Goal: Transaction & Acquisition: Purchase product/service

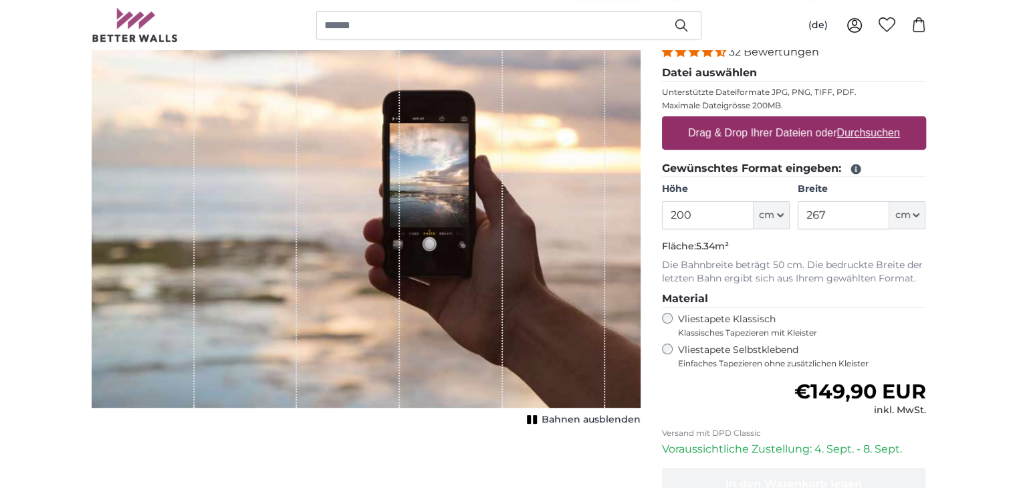
scroll to position [67, 0]
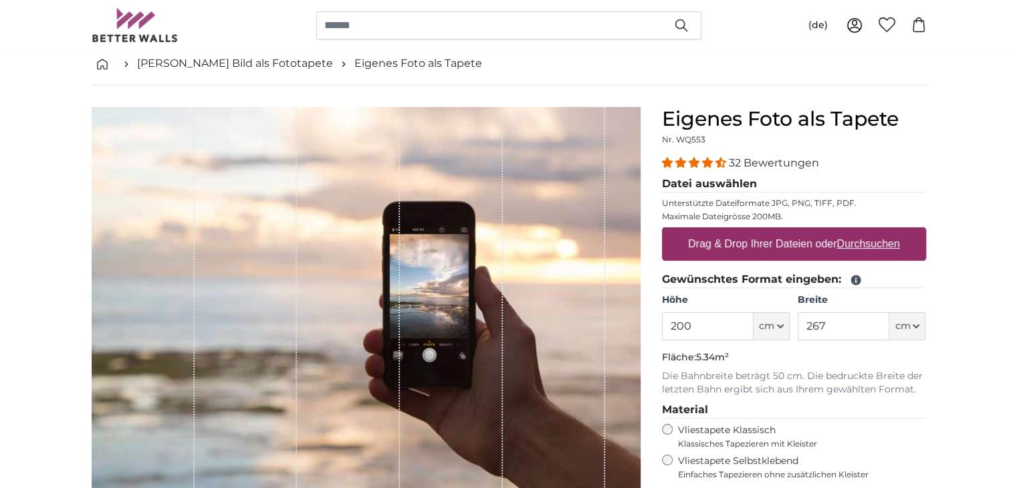
click at [759, 241] on label "Drag & Drop Ihrer Dateien oder Durchsuchen" at bounding box center [793, 244] width 223 height 27
click at [759, 231] on input "Drag & Drop Ihrer Dateien oder Durchsuchen" at bounding box center [794, 229] width 264 height 4
type input "**********"
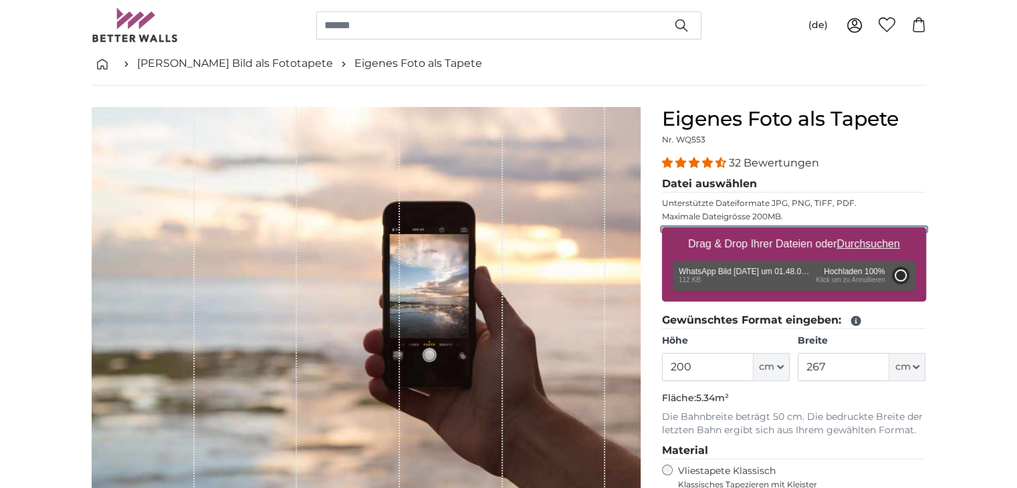
type input "62"
type input "101.7"
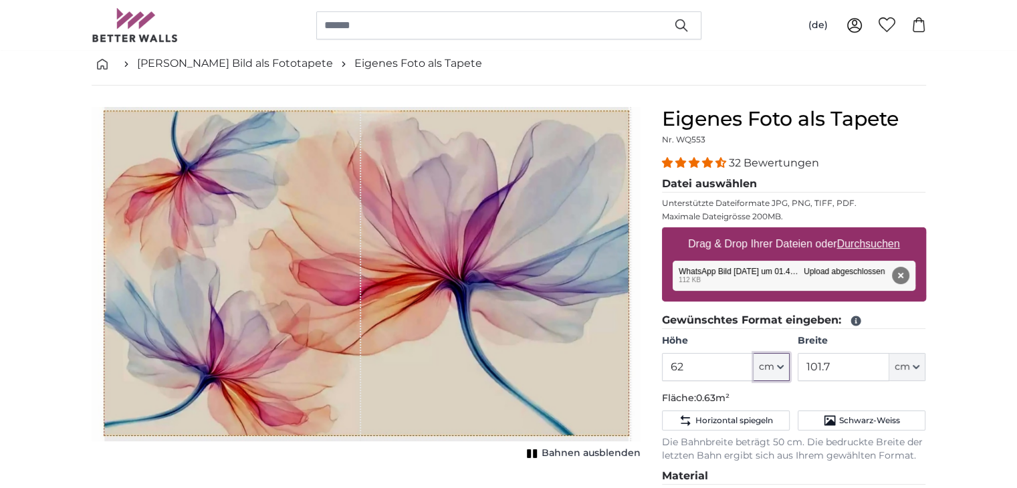
click at [783, 364] on icon "button" at bounding box center [780, 367] width 7 height 7
click at [690, 366] on input "62" at bounding box center [708, 367] width 92 height 28
type input "6"
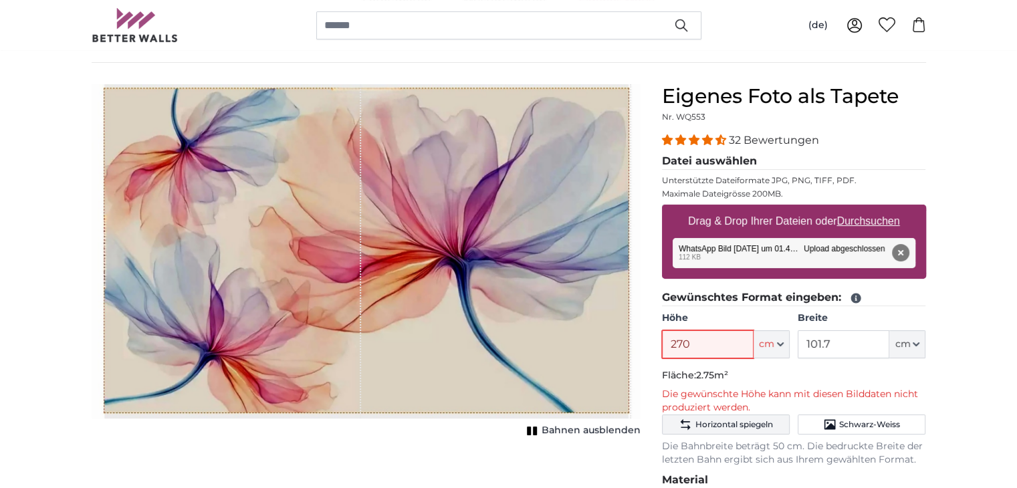
scroll to position [67, 0]
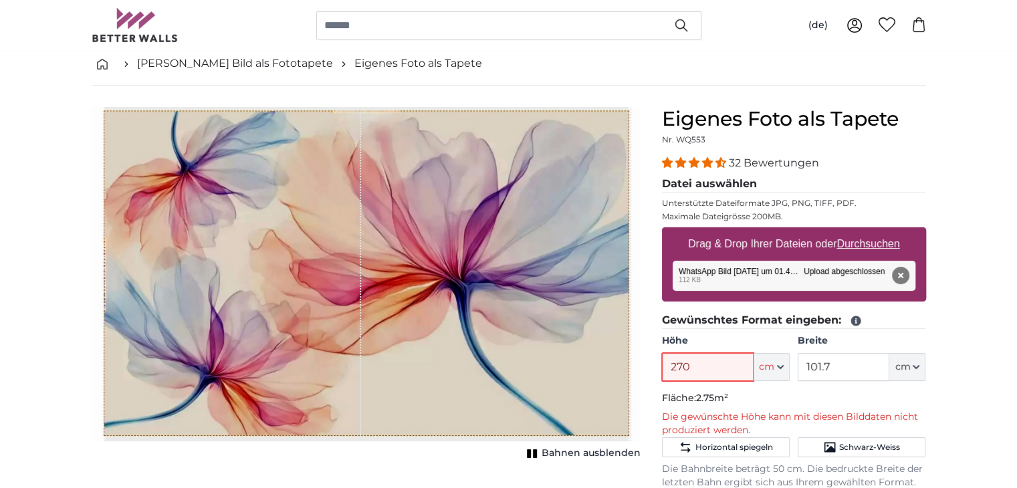
click at [702, 370] on input "270" at bounding box center [708, 367] width 92 height 28
click at [696, 368] on input "270" at bounding box center [708, 367] width 92 height 28
type input "2"
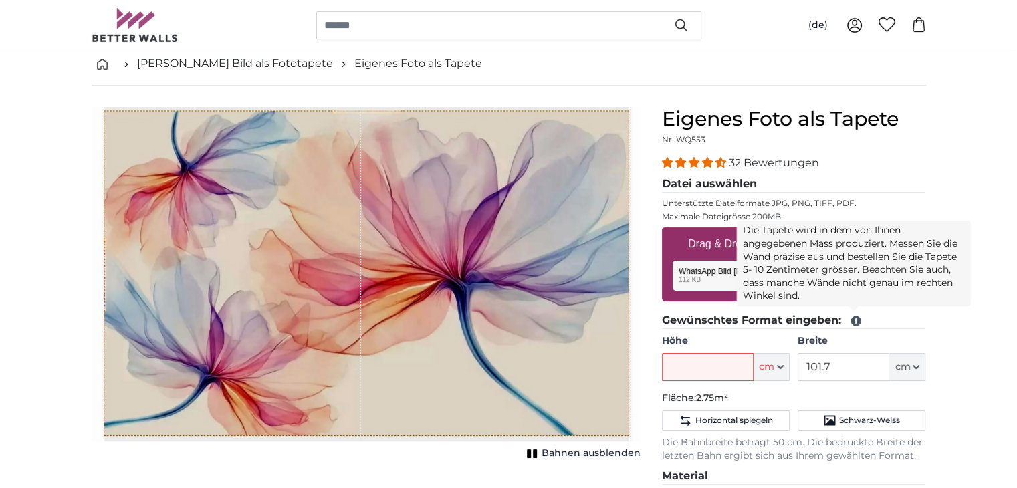
click at [854, 317] on icon at bounding box center [856, 321] width 12 height 12
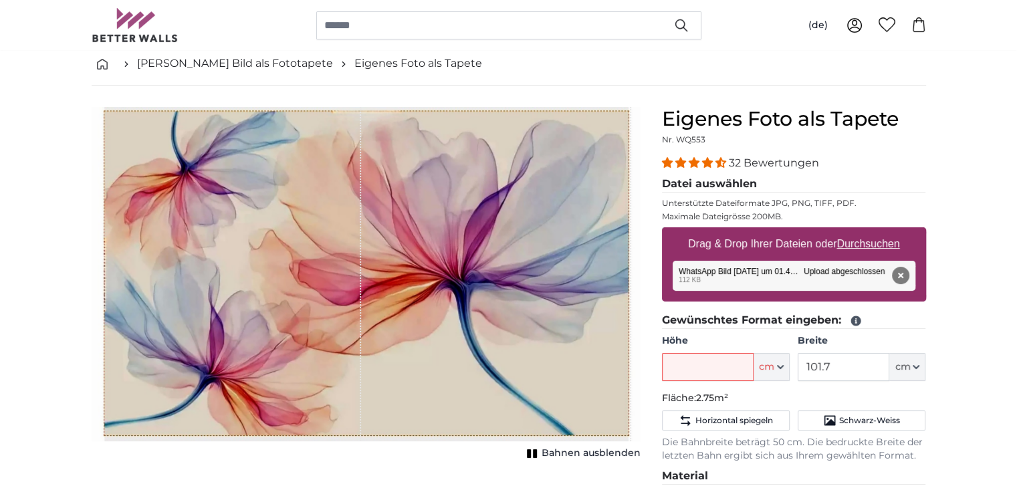
click at [854, 319] on icon at bounding box center [856, 321] width 12 height 12
click at [858, 317] on icon at bounding box center [855, 321] width 10 height 10
click at [859, 319] on icon at bounding box center [855, 321] width 10 height 10
click at [854, 321] on icon at bounding box center [856, 321] width 12 height 12
click at [839, 418] on span "Schwarz-Weiss" at bounding box center [869, 420] width 61 height 11
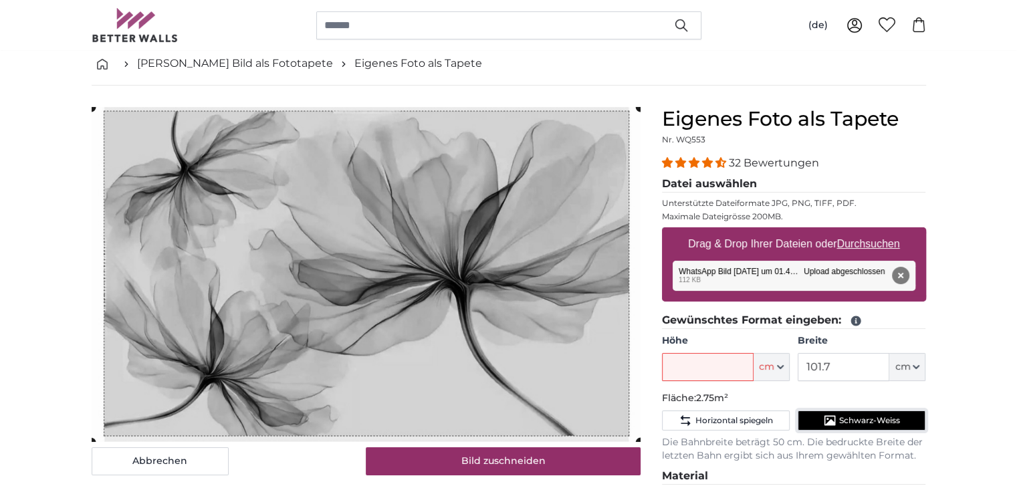
click at [837, 423] on button "Schwarz-Weiss" at bounding box center [861, 420] width 128 height 20
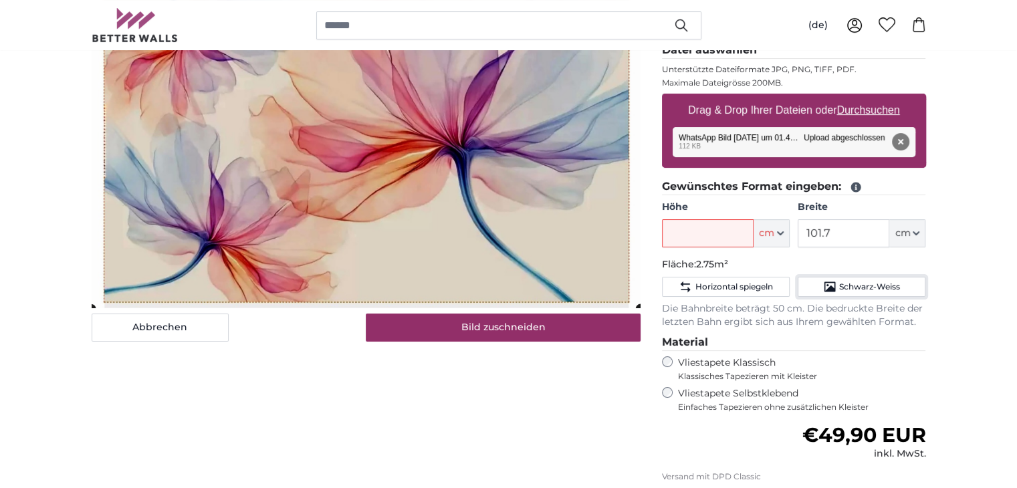
scroll to position [267, 0]
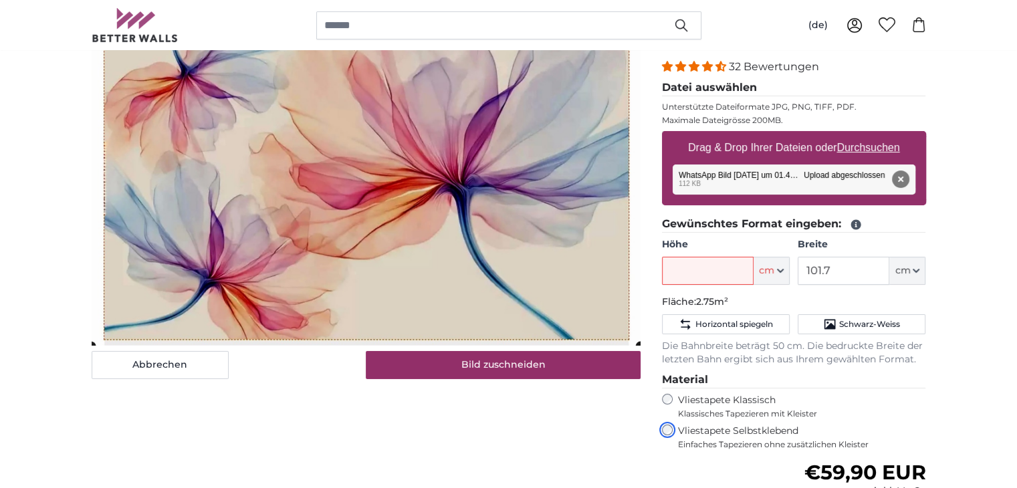
scroll to position [134, 0]
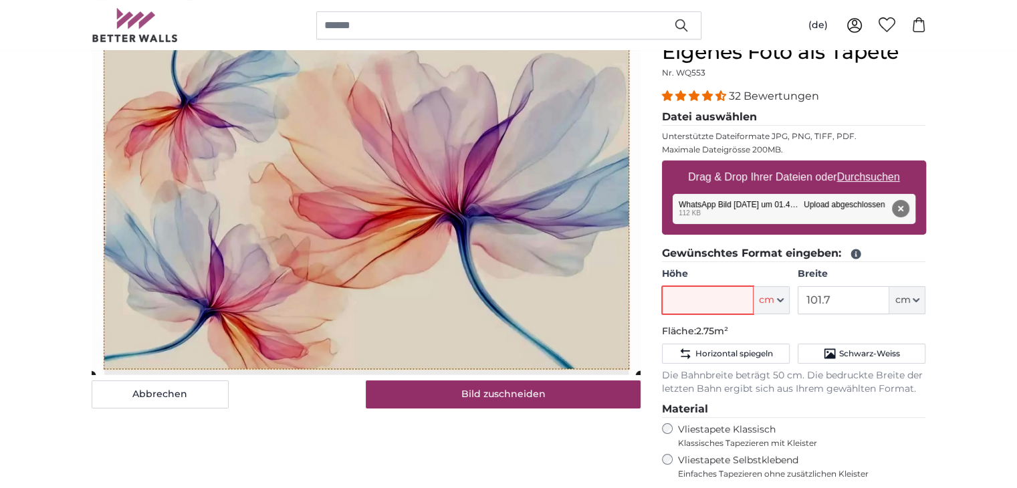
click at [699, 293] on input "Höhe" at bounding box center [708, 300] width 92 height 28
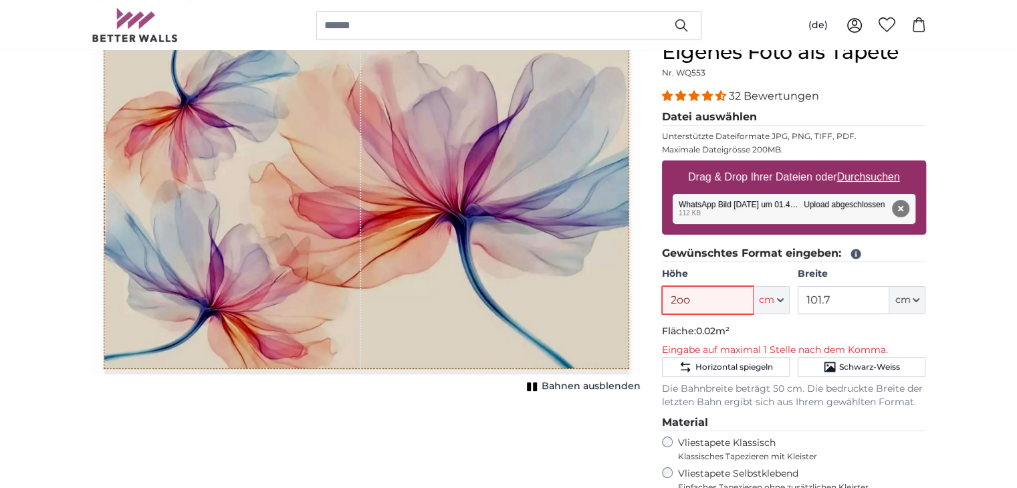
type input "2oo"
click at [782, 300] on icon "button" at bounding box center [780, 300] width 7 height 7
click at [730, 292] on input "2oo" at bounding box center [708, 300] width 92 height 28
click at [837, 301] on input "101.7" at bounding box center [843, 300] width 92 height 28
type input "1"
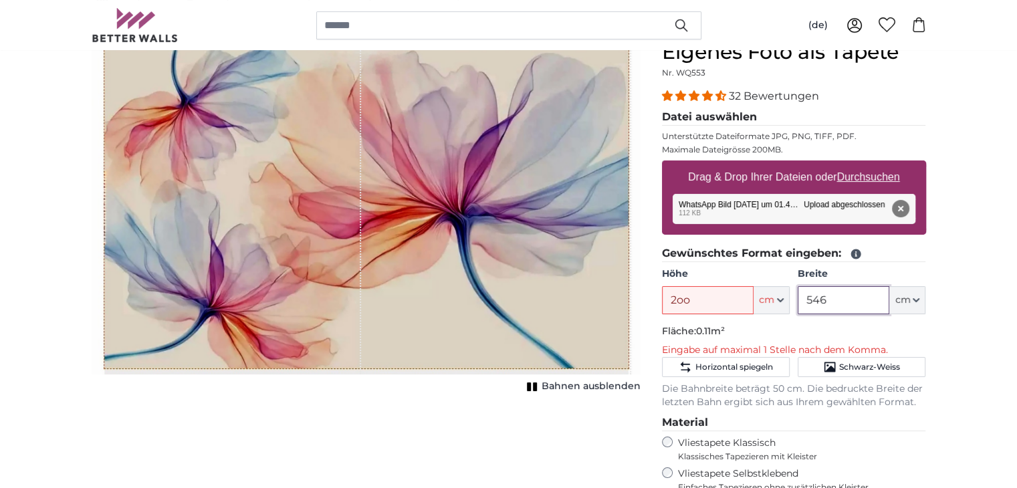
type input "546"
click at [783, 319] on fieldset "Gewünschtes Format eingeben: Höhe [GEOGRAPHIC_DATA] ft cm Centimeter (cm) Inche…" at bounding box center [794, 327] width 264 height 164
click at [692, 299] on input "2oo" at bounding box center [708, 300] width 92 height 28
type input "2"
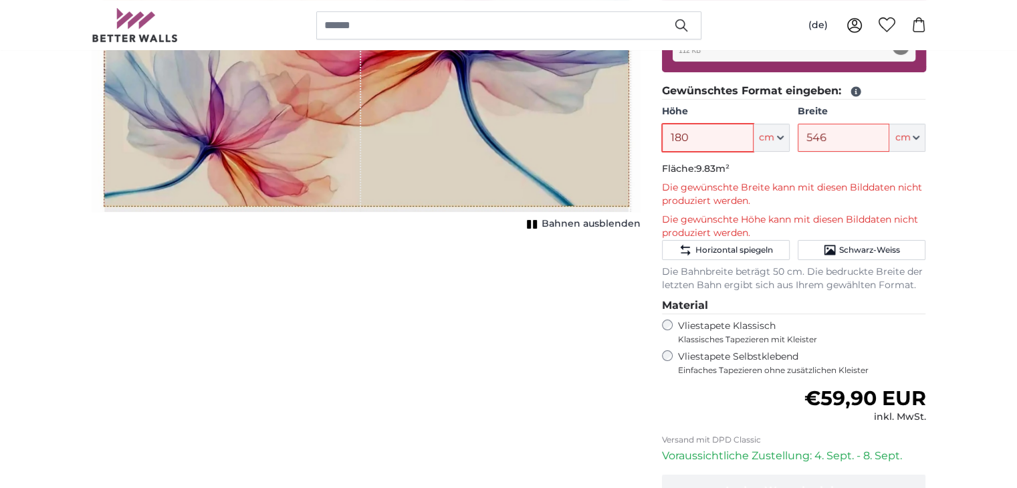
scroll to position [334, 0]
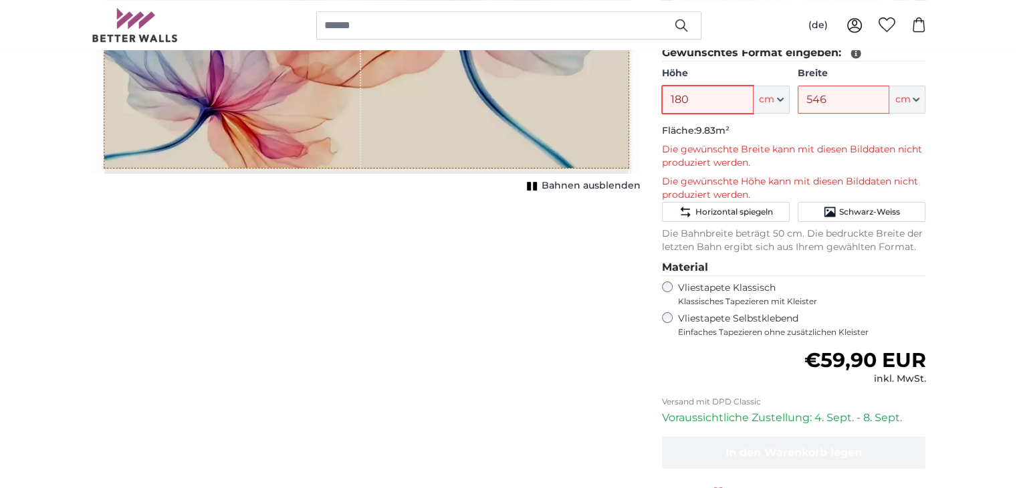
type input "180"
click at [596, 188] on span "Bahnen ausblenden" at bounding box center [590, 185] width 99 height 13
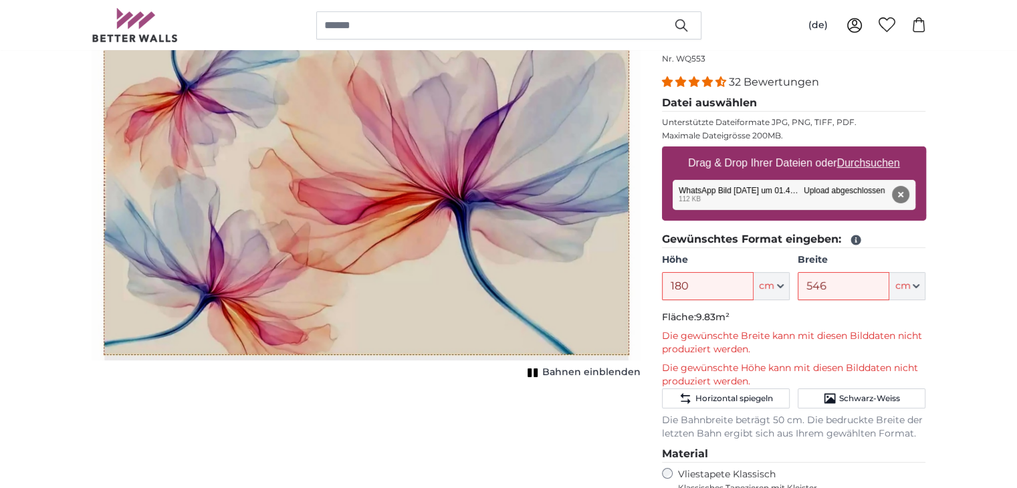
scroll to position [134, 0]
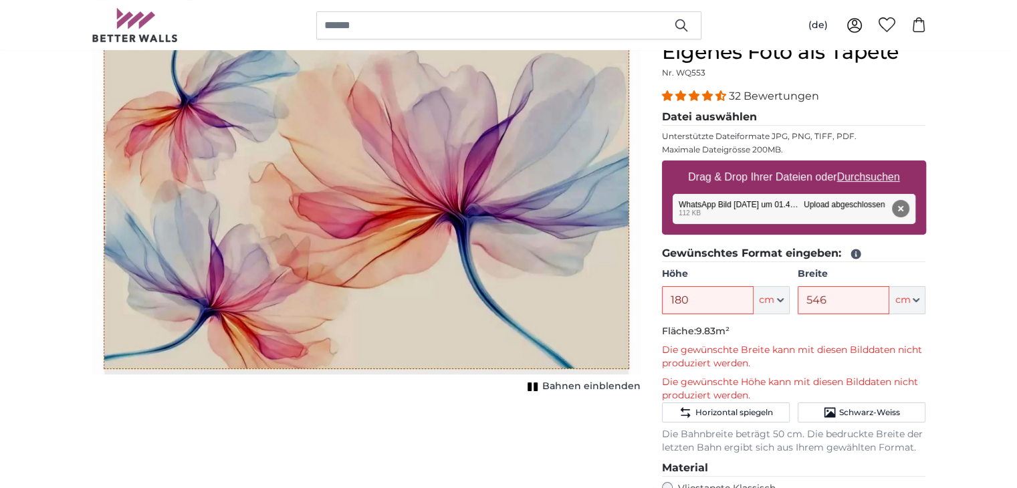
click at [557, 388] on span "Bahnen einblenden" at bounding box center [591, 386] width 98 height 13
click at [573, 383] on span "Bahnen ausblenden" at bounding box center [590, 386] width 99 height 13
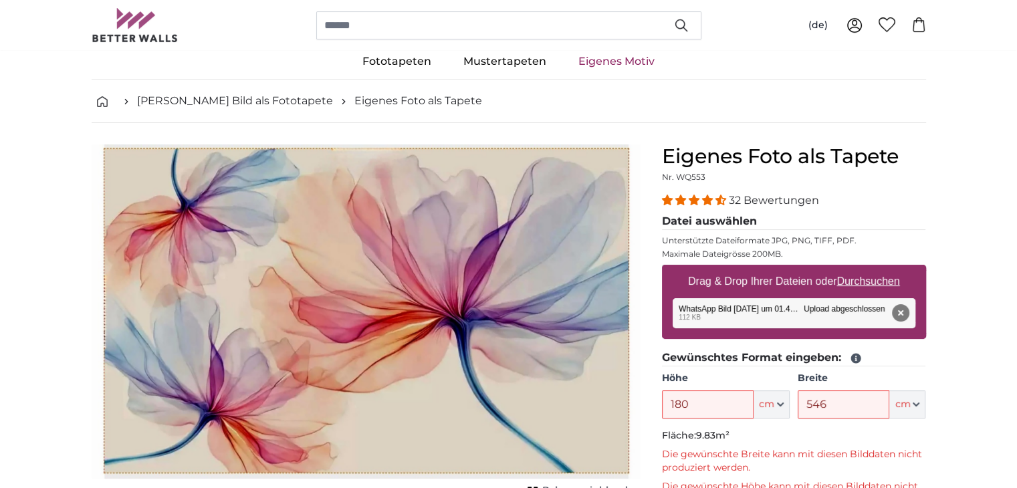
scroll to position [0, 0]
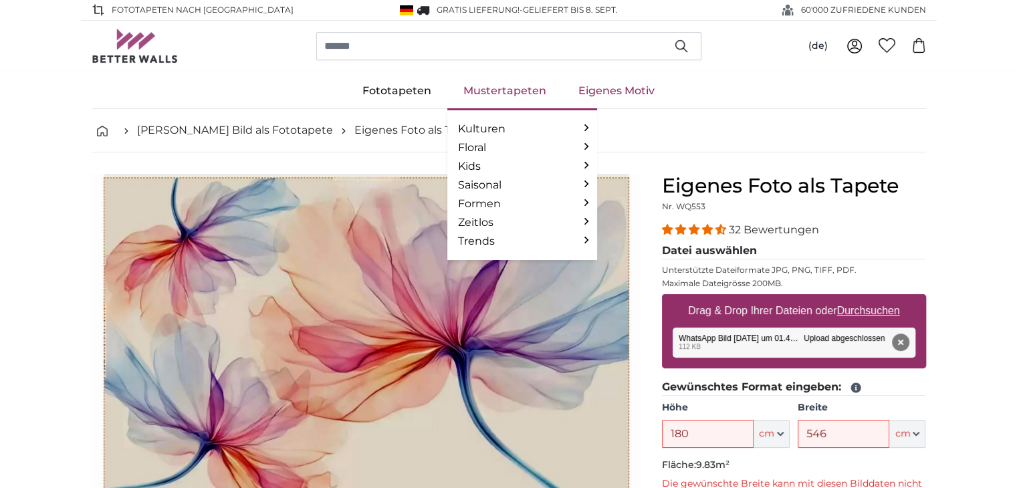
click at [500, 90] on link "Mustertapeten" at bounding box center [504, 91] width 115 height 35
